Goal: Browse casually

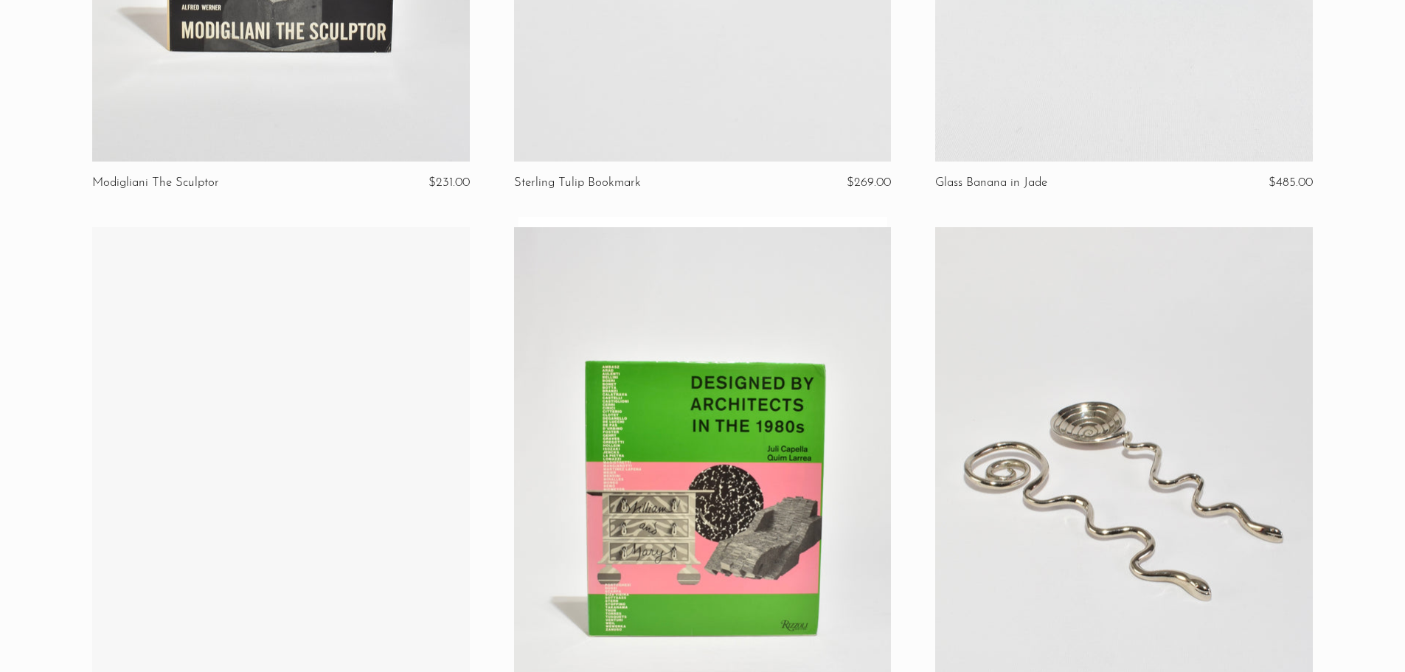
scroll to position [1095, 0]
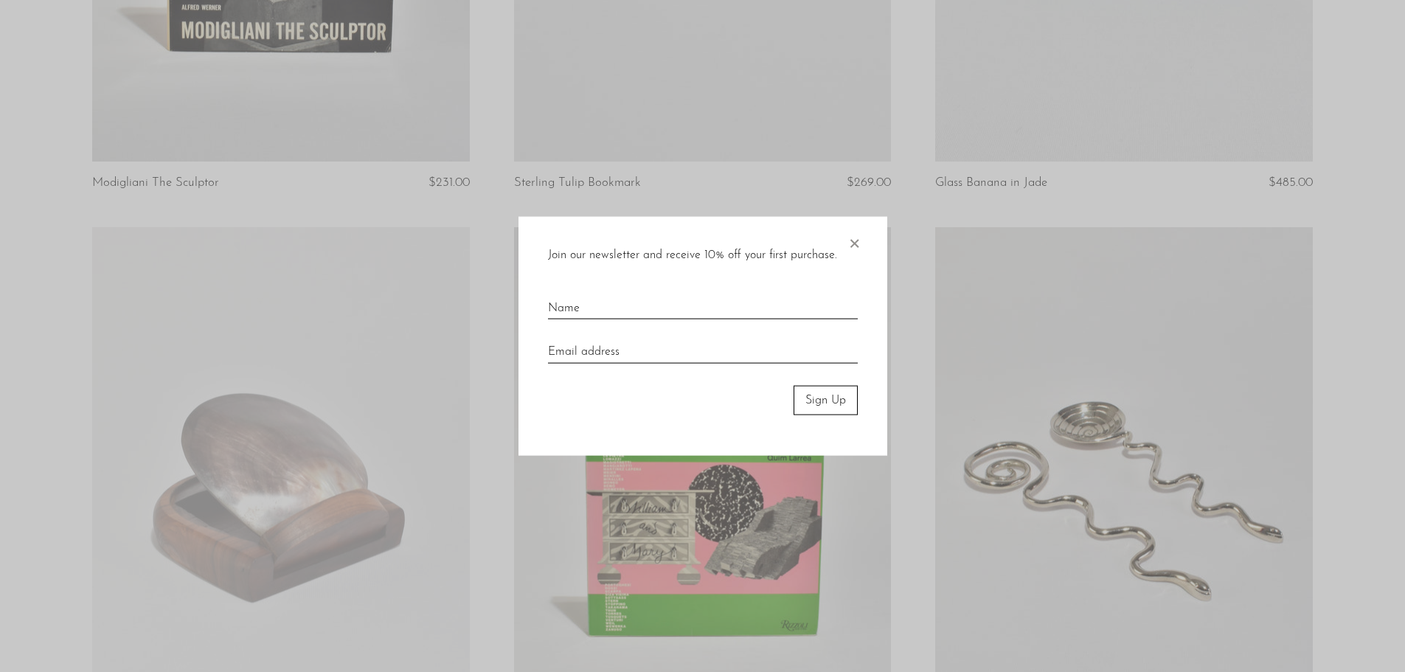
click at [853, 236] on span "×" at bounding box center [854, 239] width 15 height 47
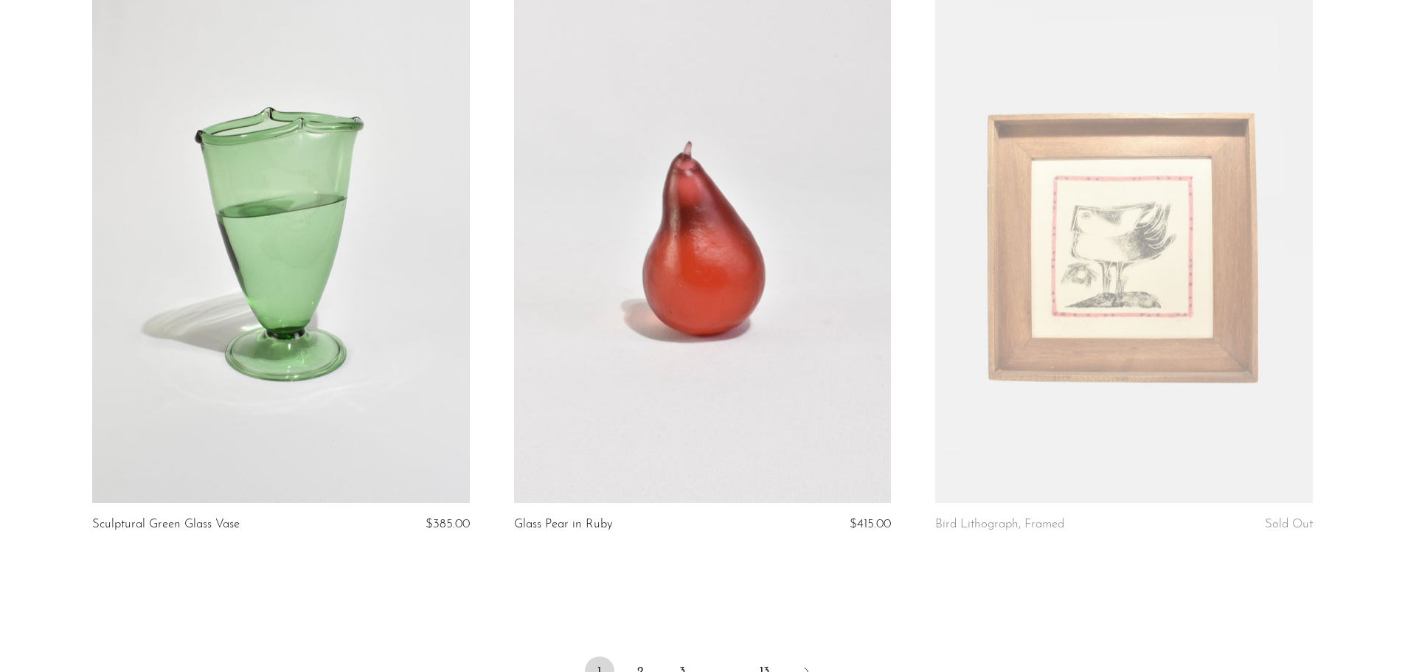
scroll to position [6928, 0]
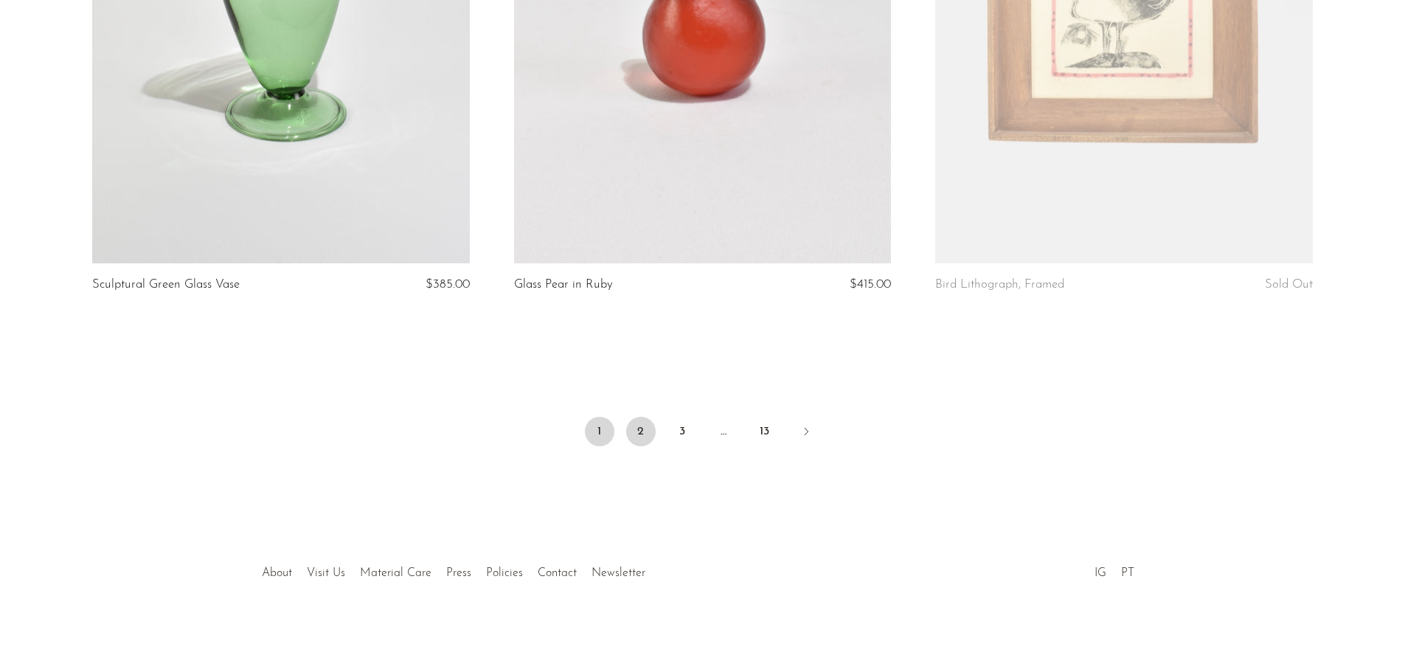
click at [637, 427] on link "2" at bounding box center [641, 432] width 30 height 30
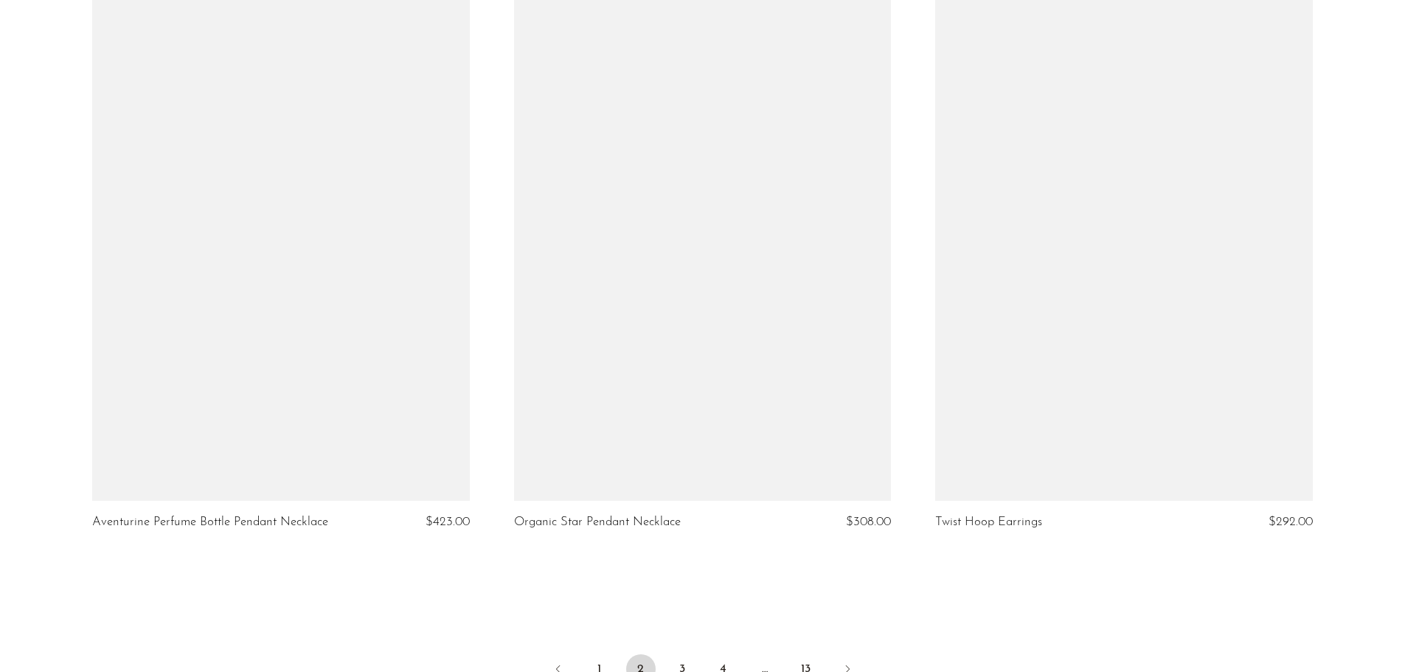
scroll to position [6928, 0]
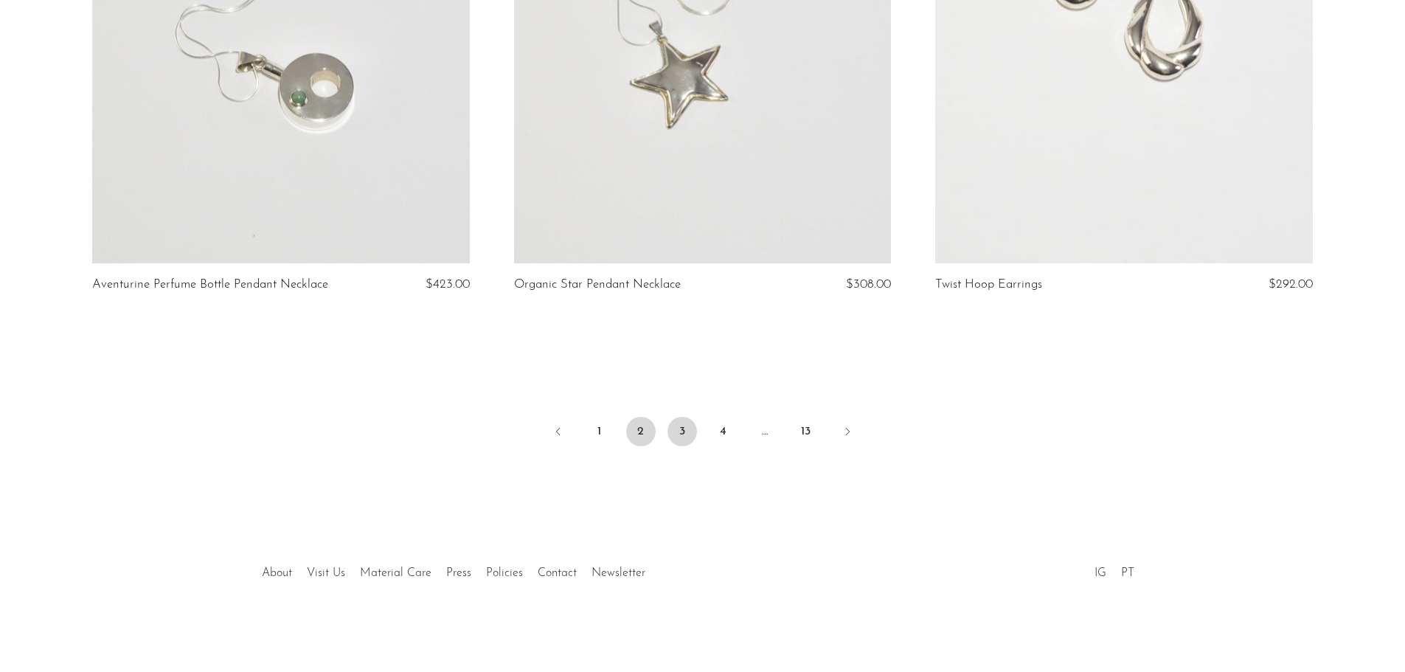
click at [689, 435] on link "3" at bounding box center [683, 432] width 30 height 30
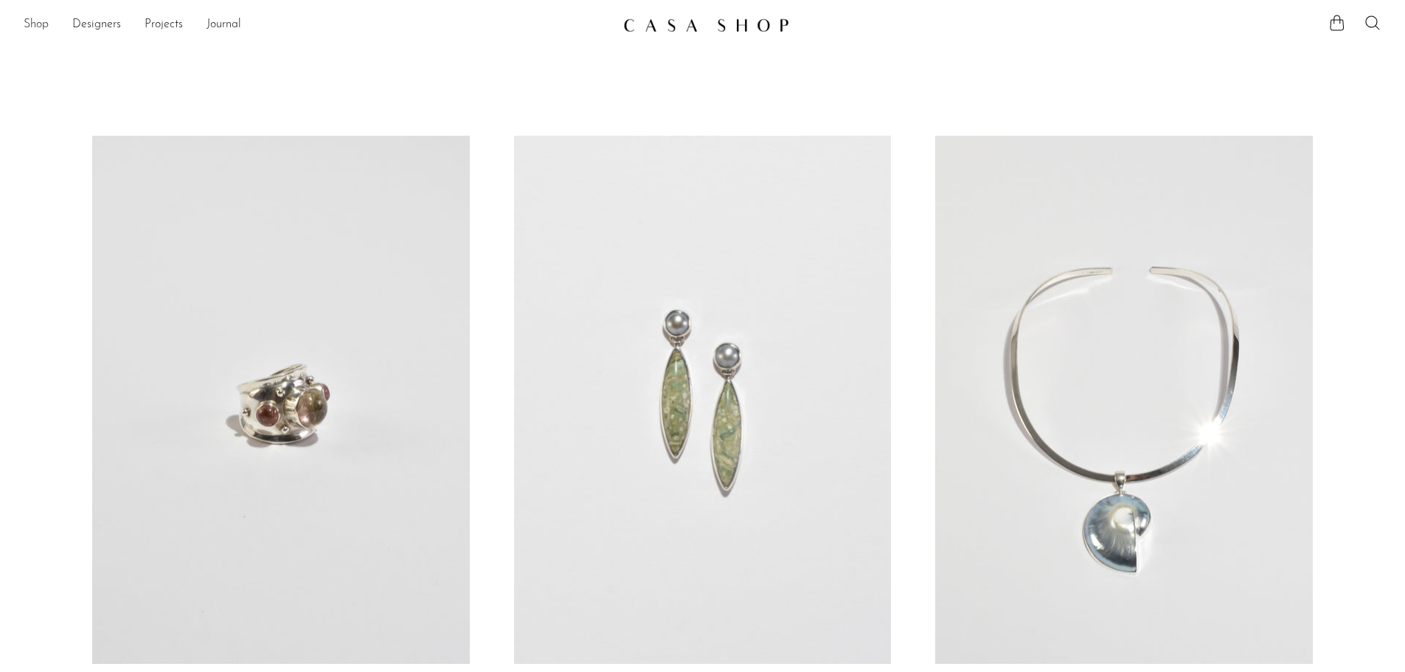
click at [43, 22] on link "Shop" at bounding box center [36, 24] width 25 height 19
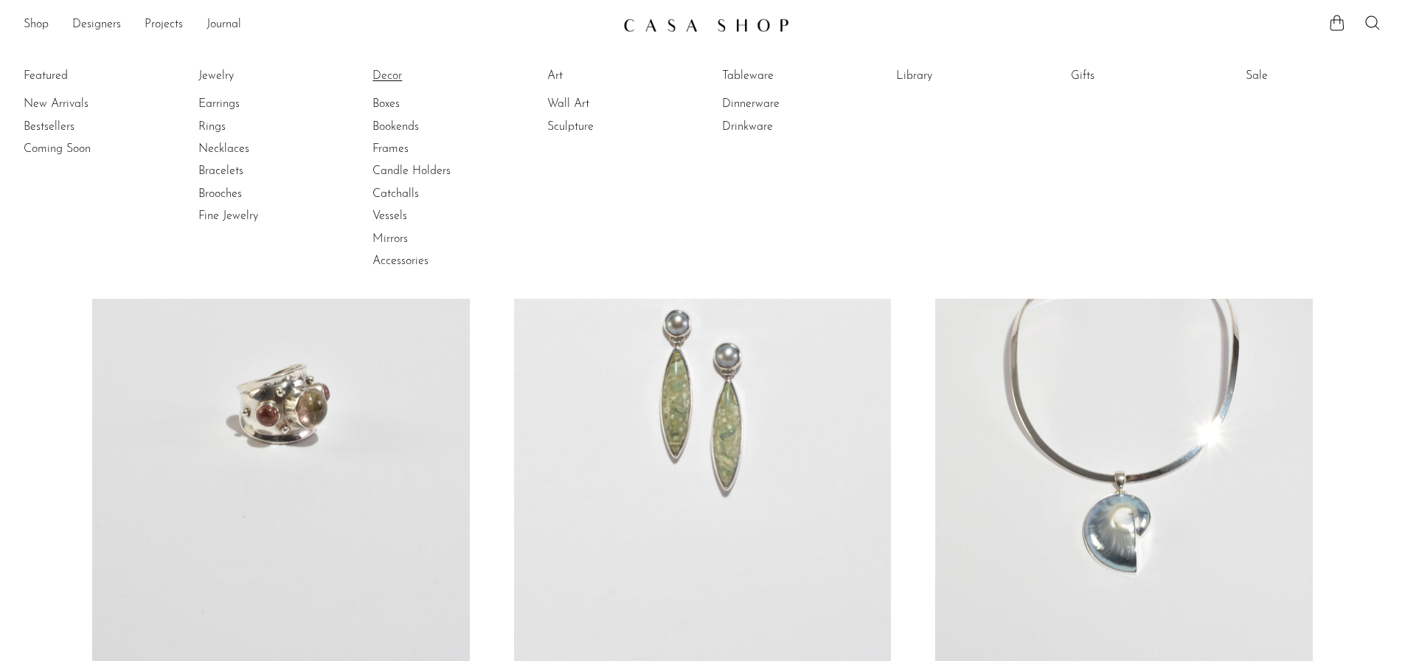
click at [384, 83] on link "Decor" at bounding box center [428, 76] width 111 height 16
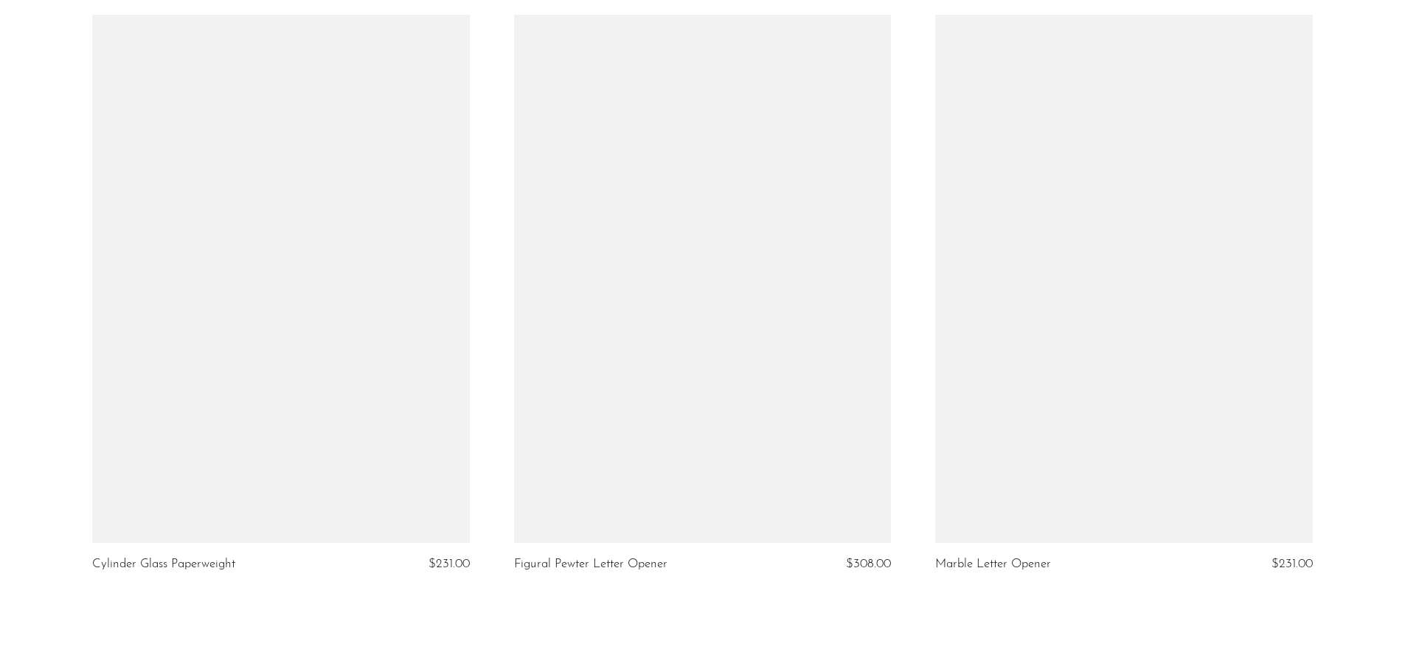
scroll to position [6928, 0]
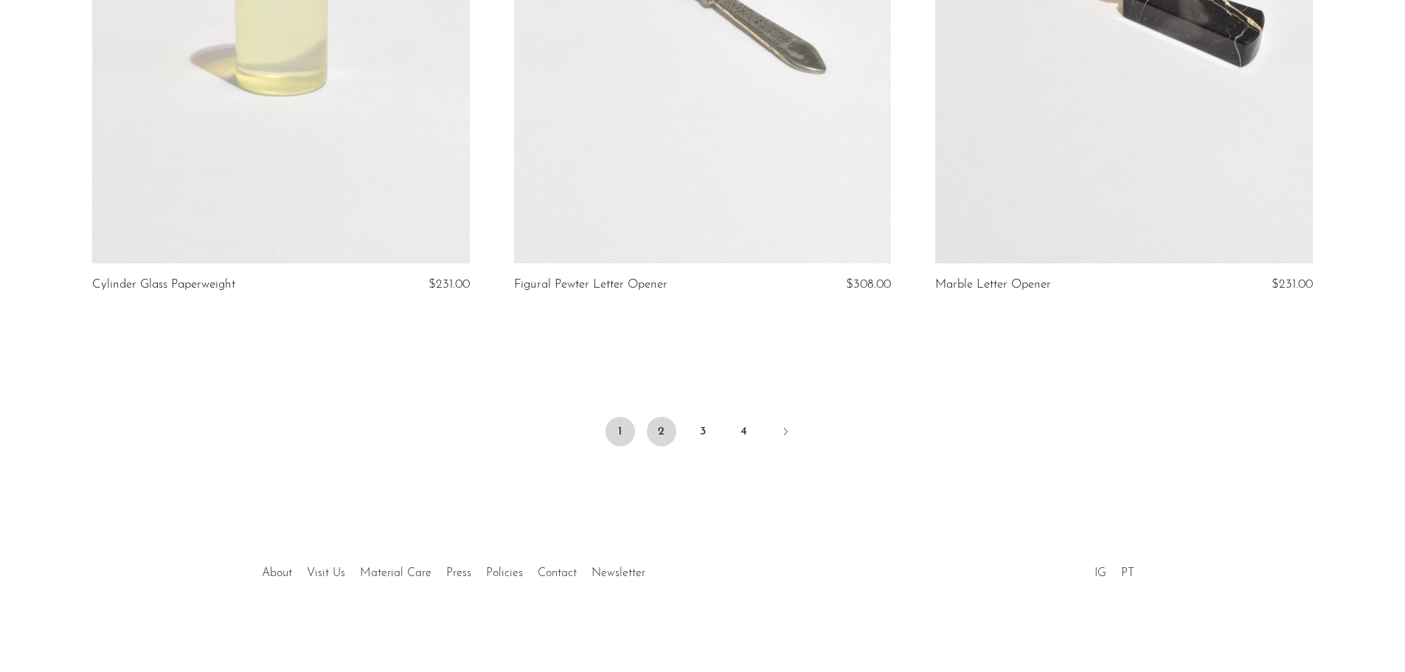
click at [657, 441] on link "2" at bounding box center [662, 432] width 30 height 30
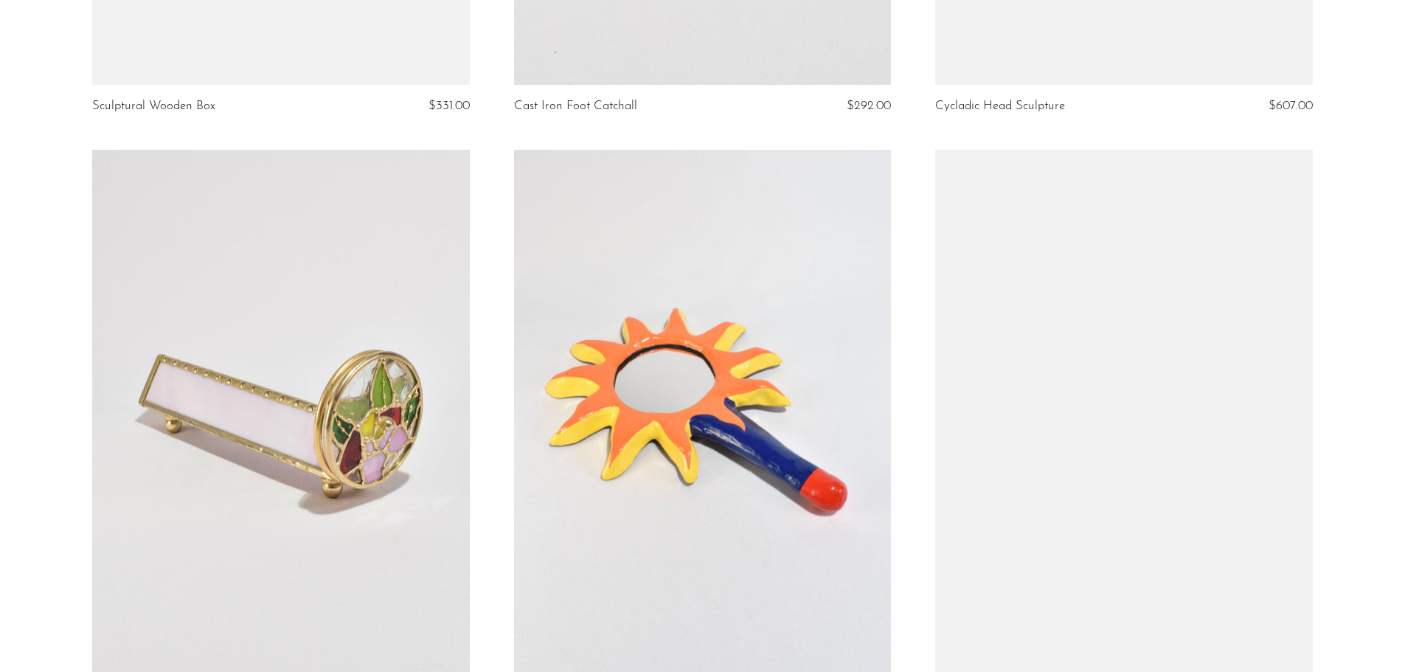
scroll to position [3039, 0]
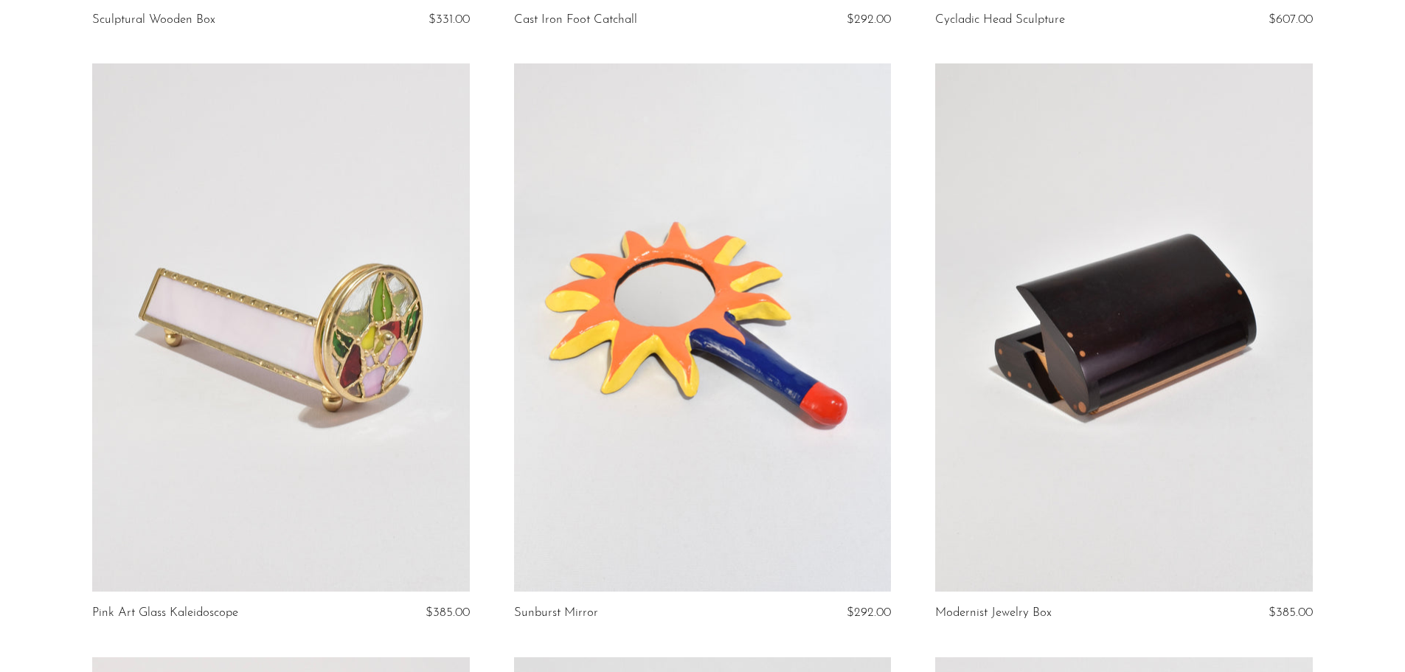
drag, startPoint x: 494, startPoint y: 359, endPoint x: 491, endPoint y: 416, distance: 56.9
click at [491, 416] on article "Pink Art Glass Kaleidoscope $385.00" at bounding box center [280, 359] width 421 height 593
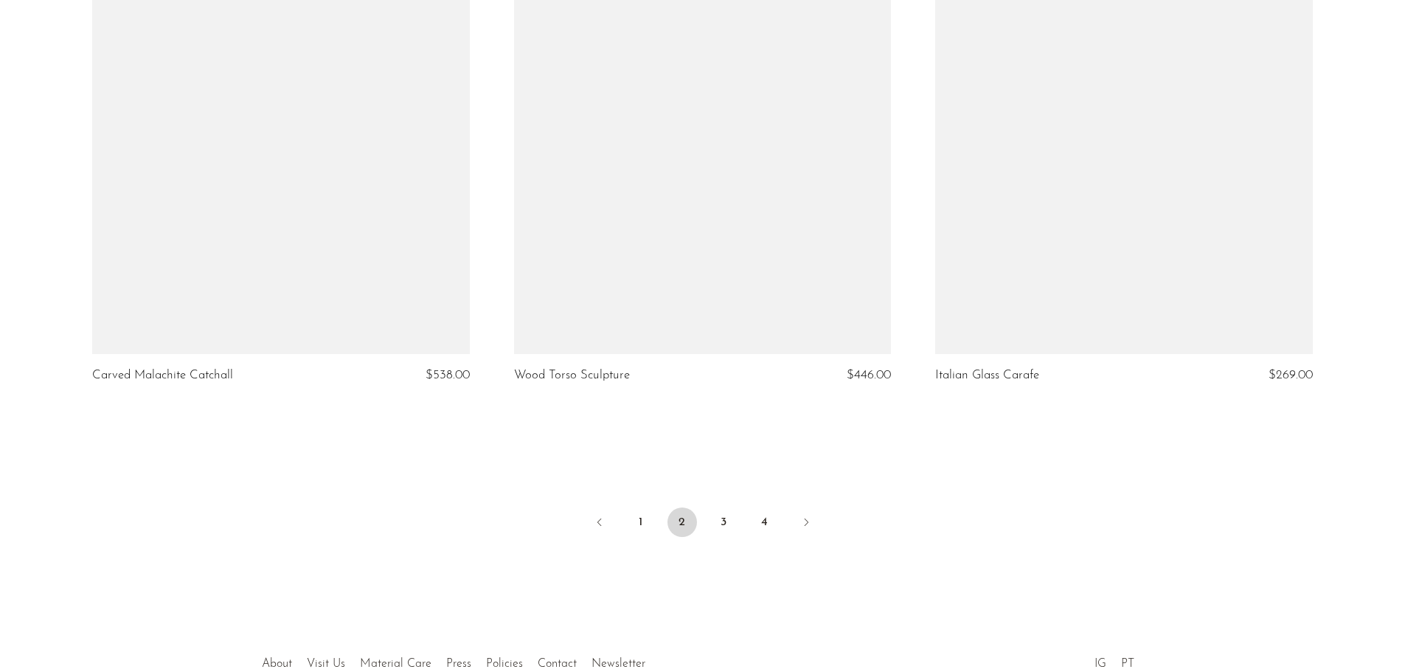
scroll to position [6838, 0]
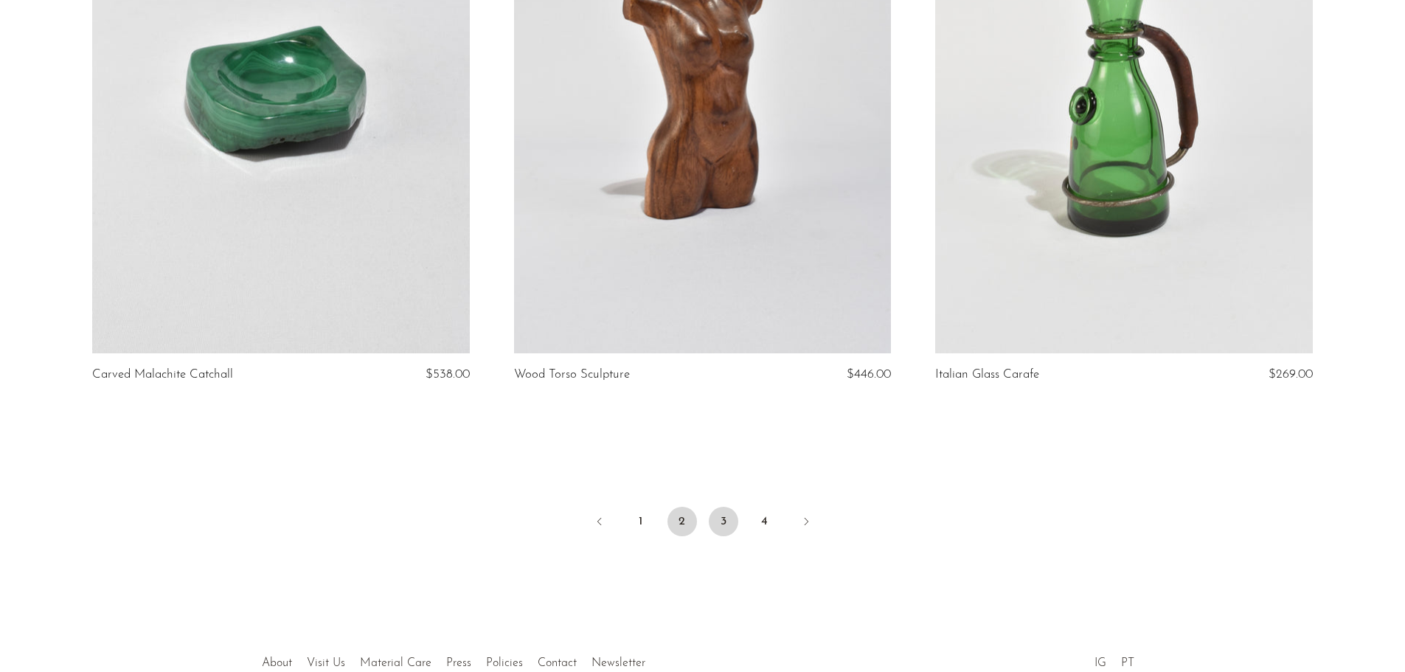
click at [724, 520] on link "3" at bounding box center [724, 522] width 30 height 30
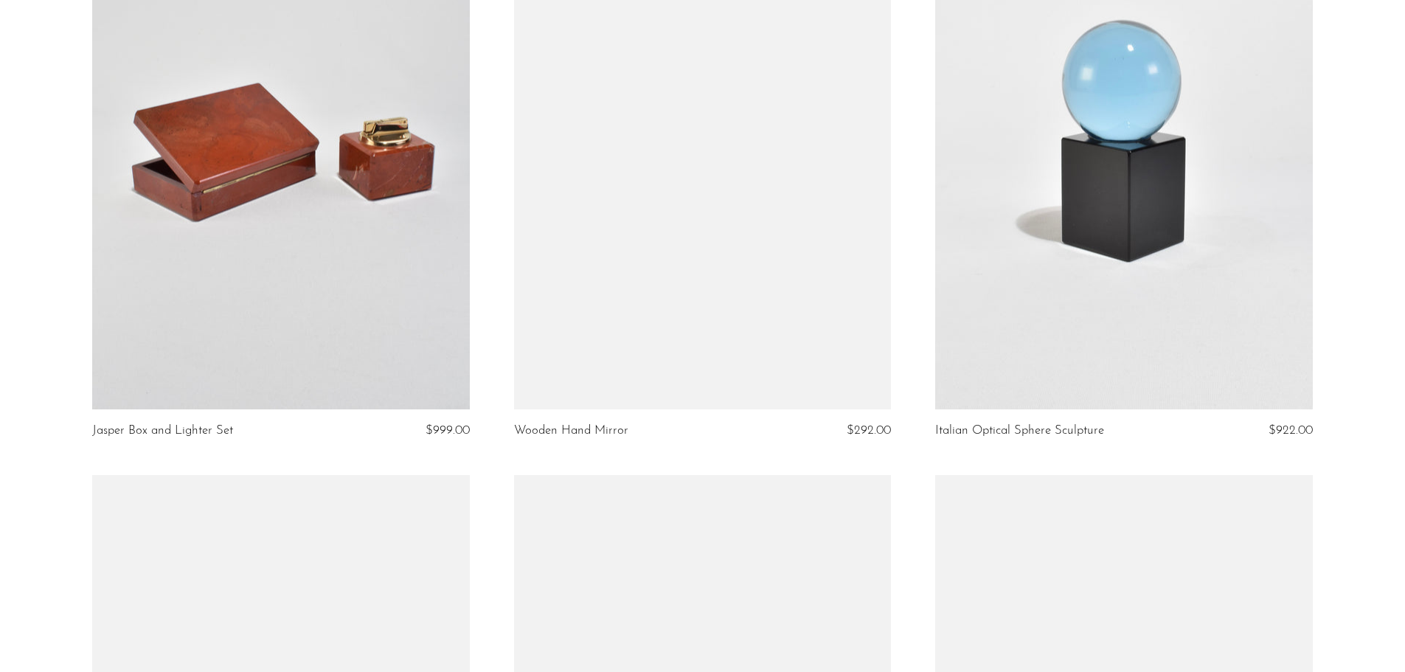
scroll to position [3222, 0]
